Goal: Information Seeking & Learning: Learn about a topic

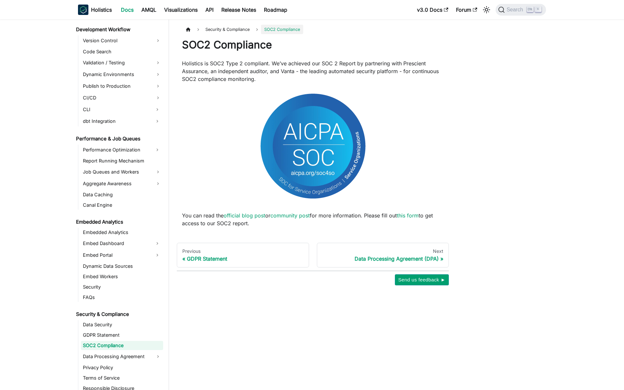
scroll to position [526, 0]
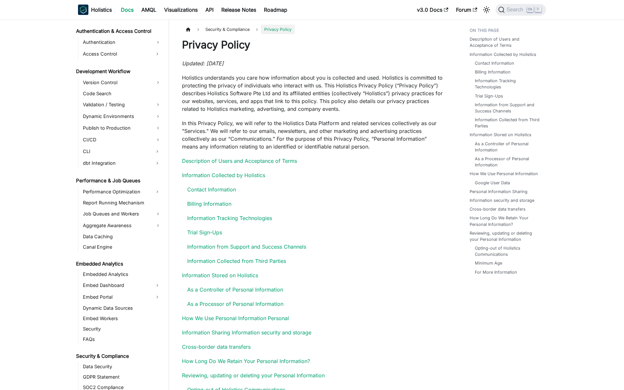
scroll to position [548, 0]
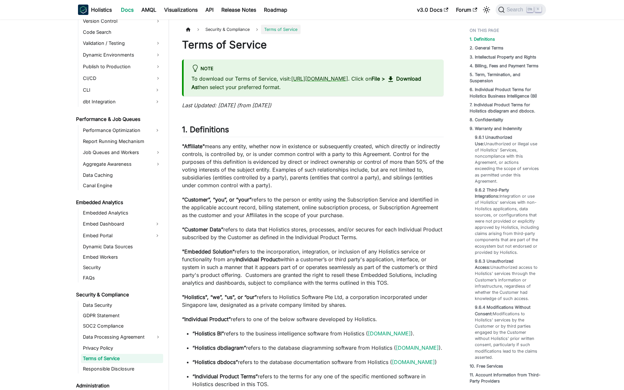
scroll to position [558, 0]
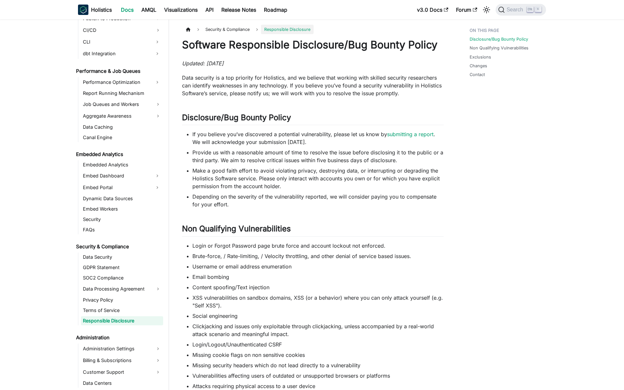
scroll to position [569, 0]
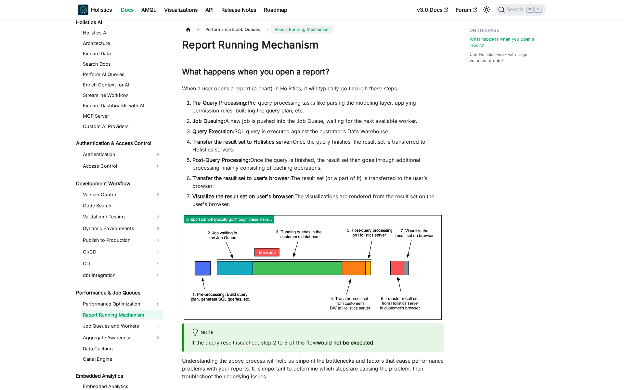
scroll to position [341, 0]
